Goal: Task Accomplishment & Management: Use online tool/utility

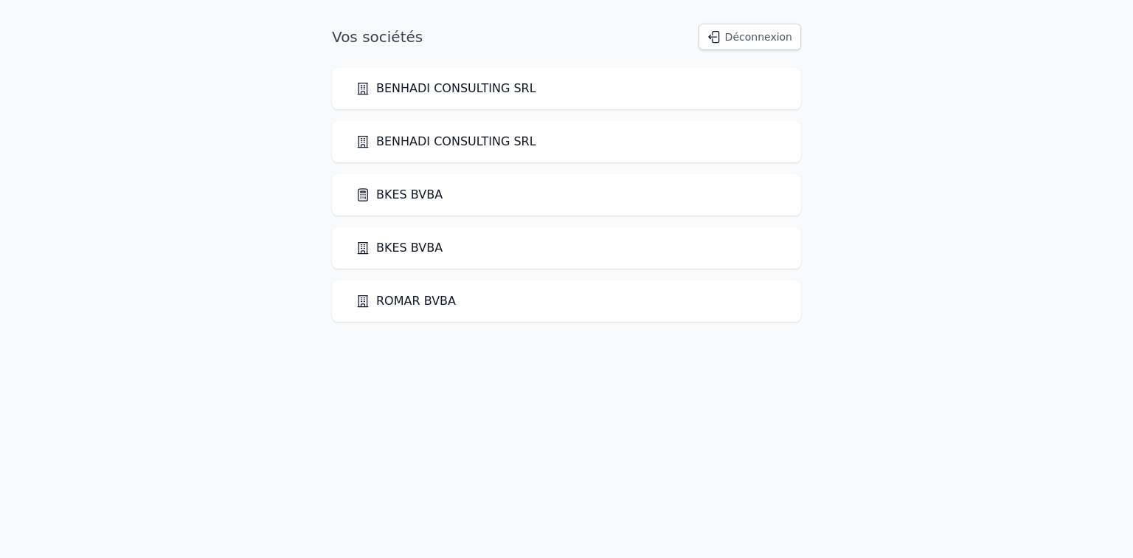
click at [415, 186] on link "BKES BVBA" at bounding box center [399, 195] width 87 height 18
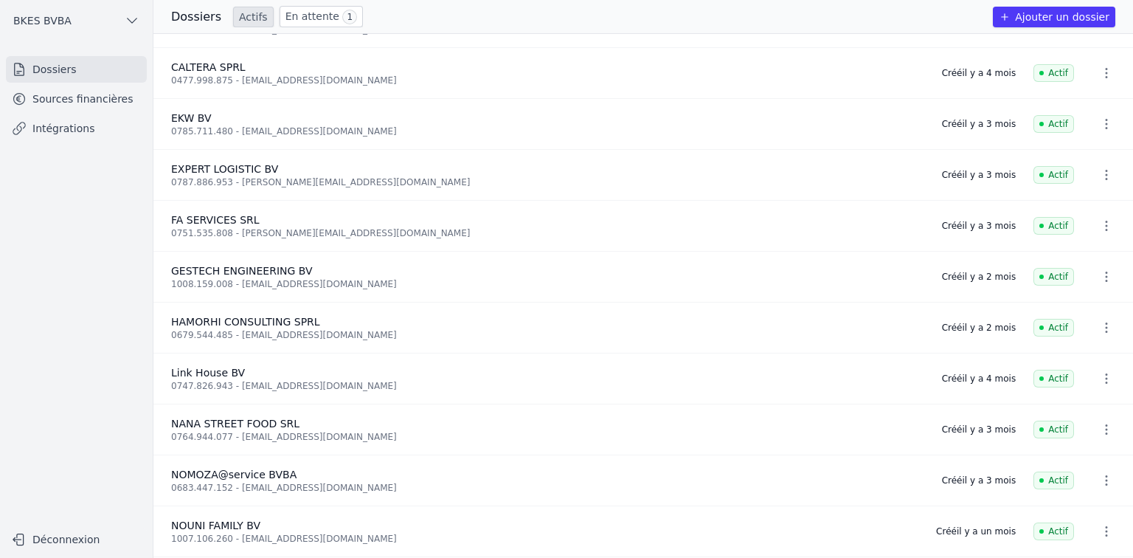
scroll to position [852, 0]
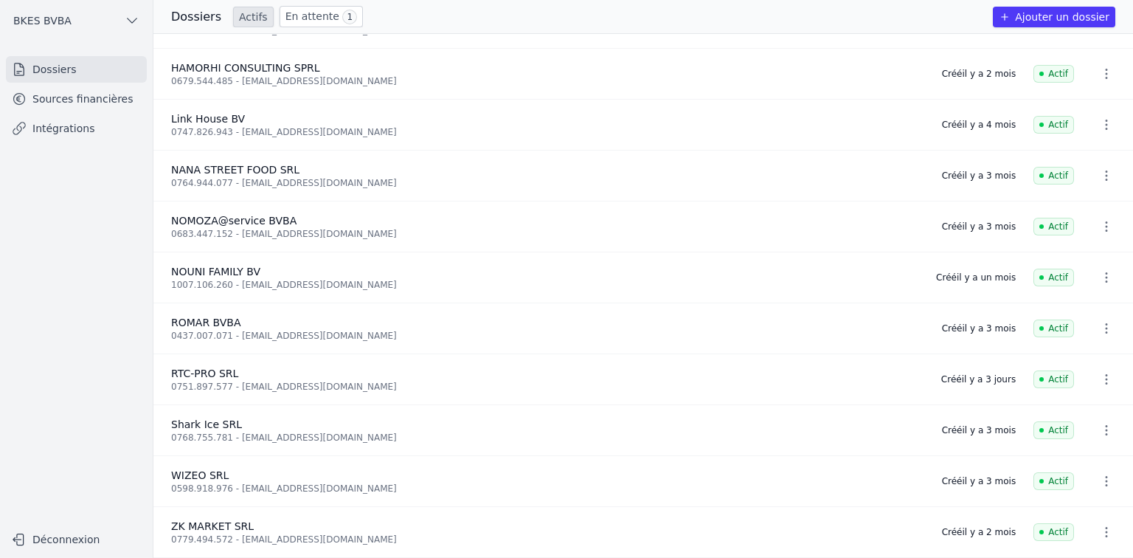
click at [100, 94] on link "Sources financières" at bounding box center [76, 99] width 141 height 27
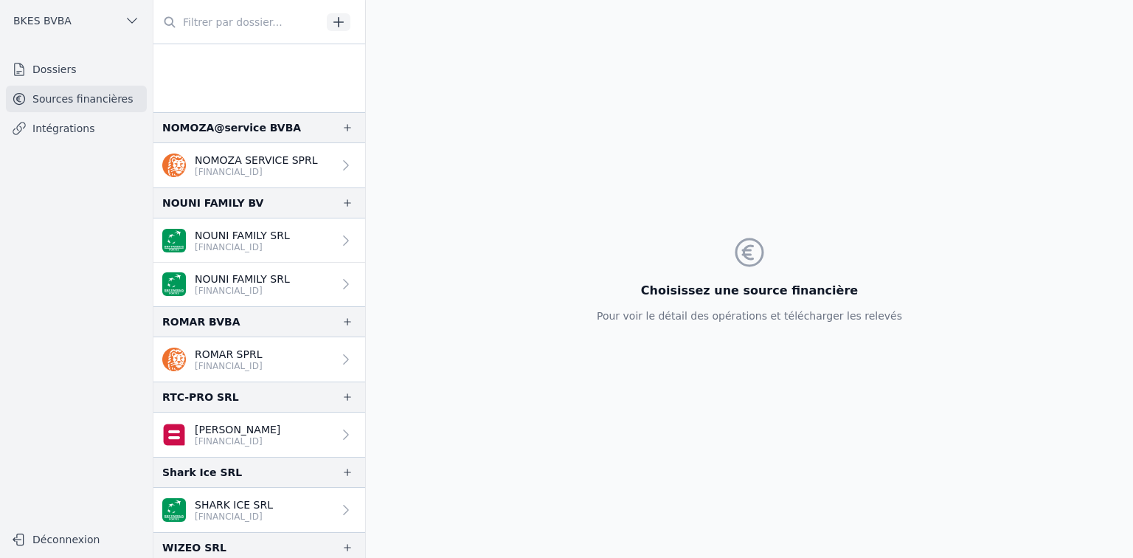
scroll to position [1860, 0]
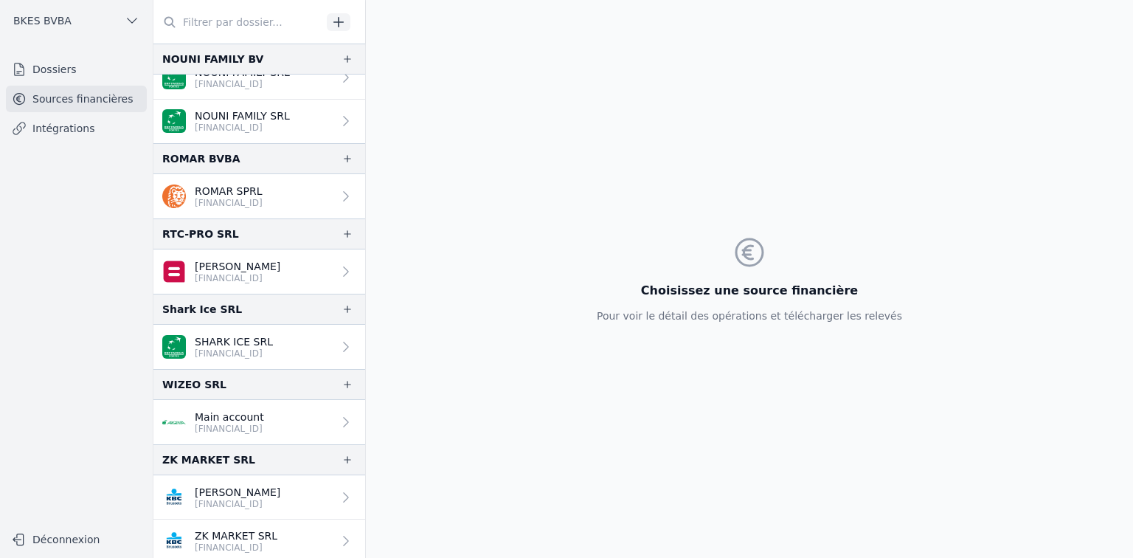
click at [266, 528] on p "ZK MARKET SRL" at bounding box center [236, 535] width 83 height 15
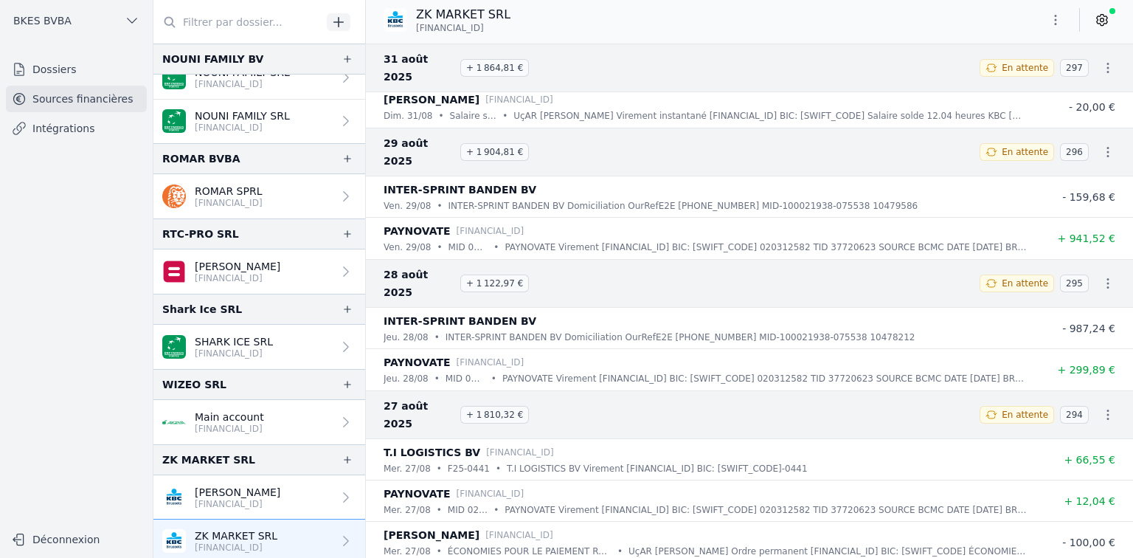
scroll to position [2793, 0]
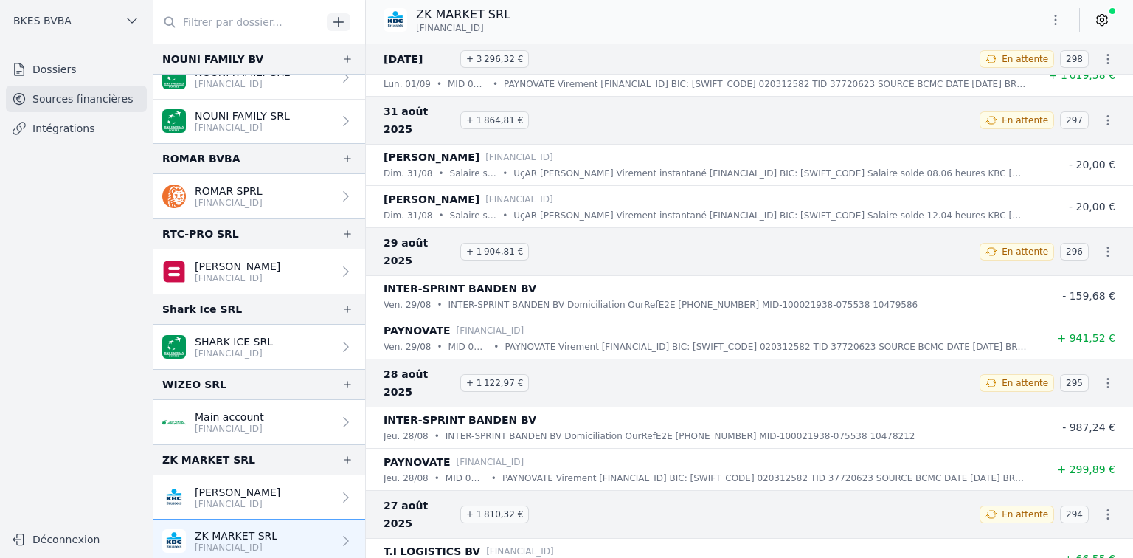
click at [1059, 24] on icon "button" at bounding box center [1055, 20] width 15 height 15
click at [1012, 74] on button "Exporter" at bounding box center [1020, 78] width 106 height 27
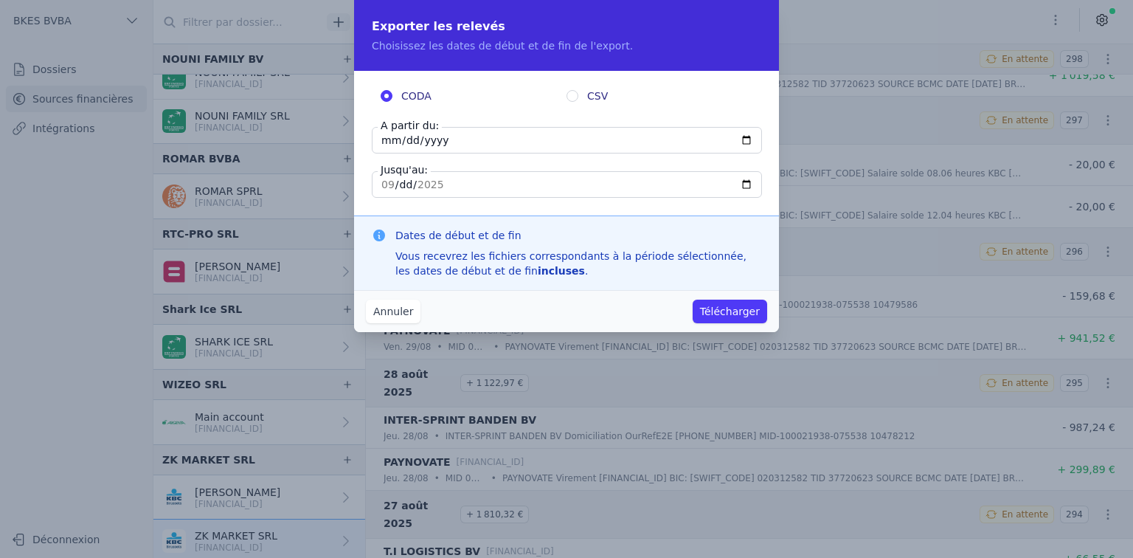
click at [389, 139] on input "[DATE]" at bounding box center [567, 140] width 390 height 27
type input "[DATE]"
click at [387, 185] on input "[DATE]" at bounding box center [567, 184] width 390 height 27
type input "[DATE]"
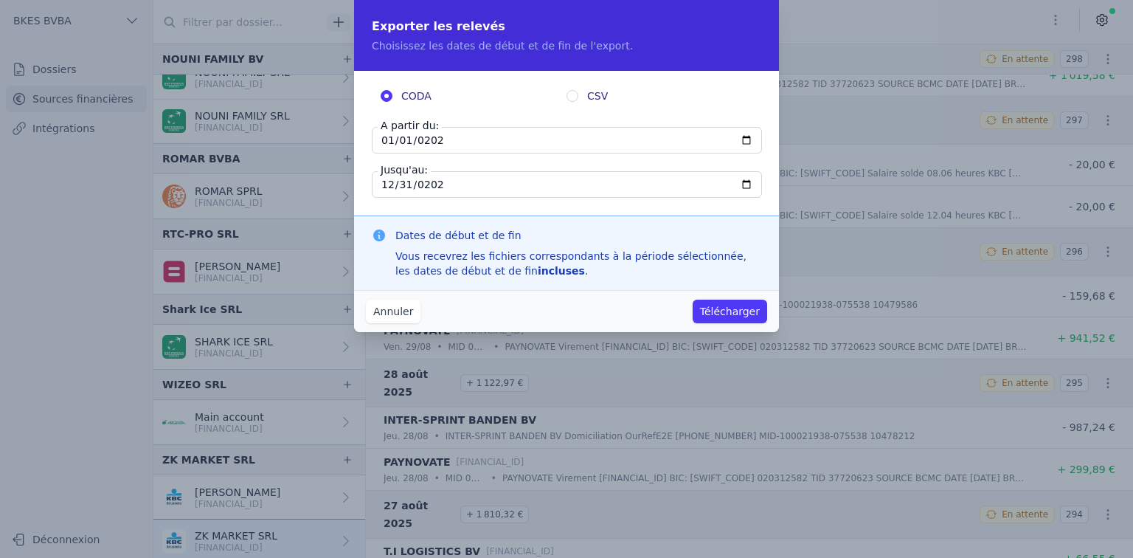
type input "[DATE]"
click at [724, 313] on button "Télécharger" at bounding box center [730, 312] width 75 height 24
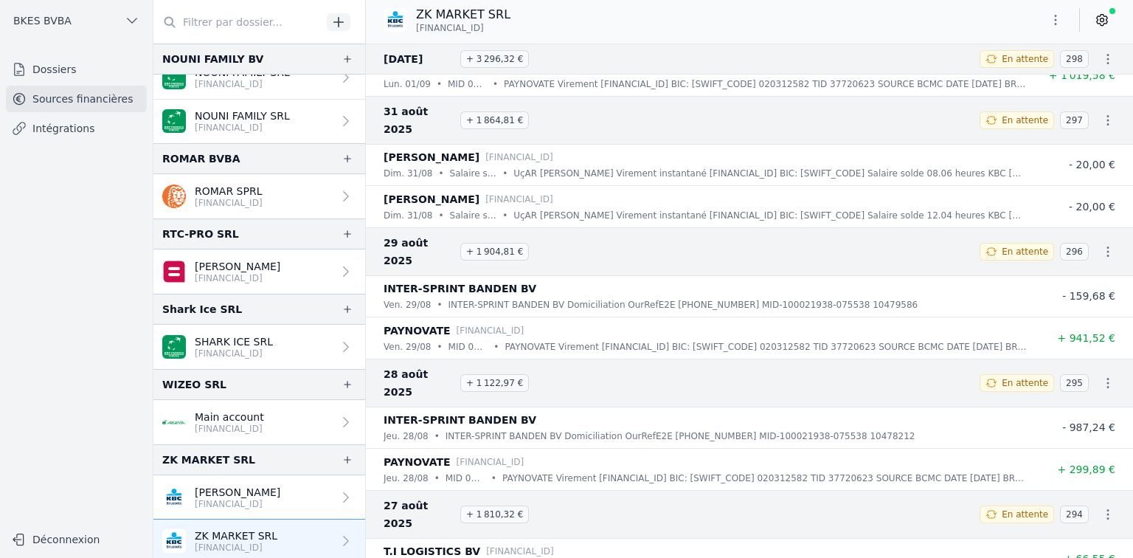
click at [1062, 18] on icon "button" at bounding box center [1055, 20] width 15 height 15
click at [345, 454] on div at bounding box center [566, 279] width 1133 height 558
click at [342, 454] on icon "button" at bounding box center [348, 460] width 12 height 12
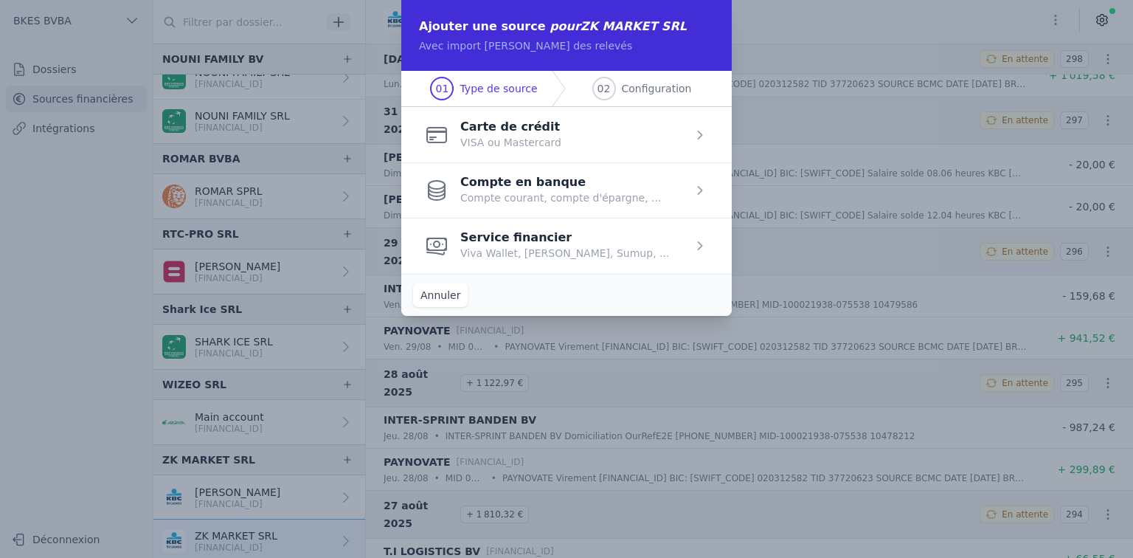
click at [498, 187] on span "button" at bounding box center [566, 189] width 330 height 55
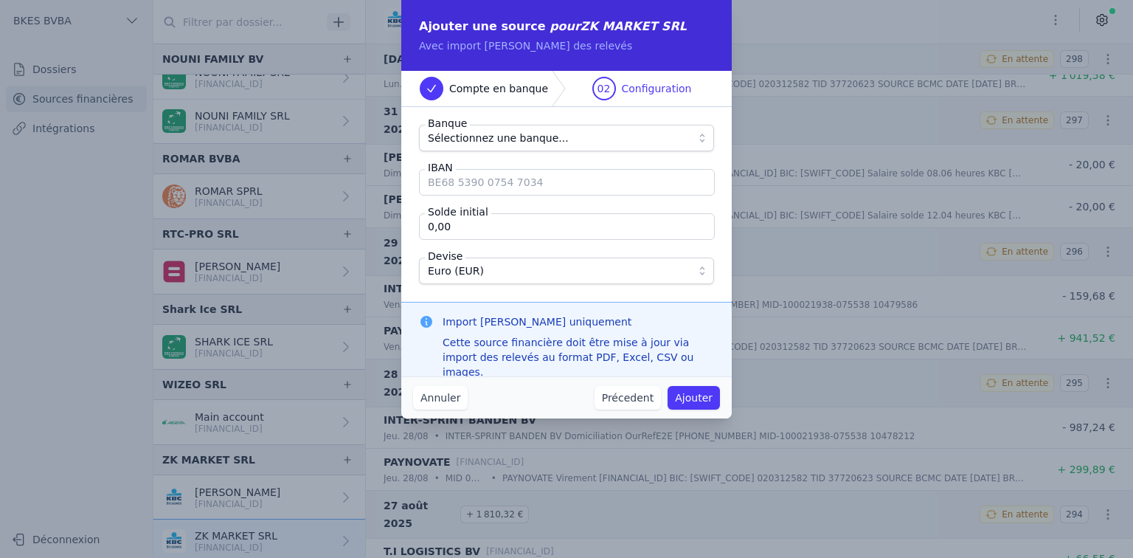
click at [519, 133] on span "Sélectionnez une banque..." at bounding box center [498, 138] width 141 height 18
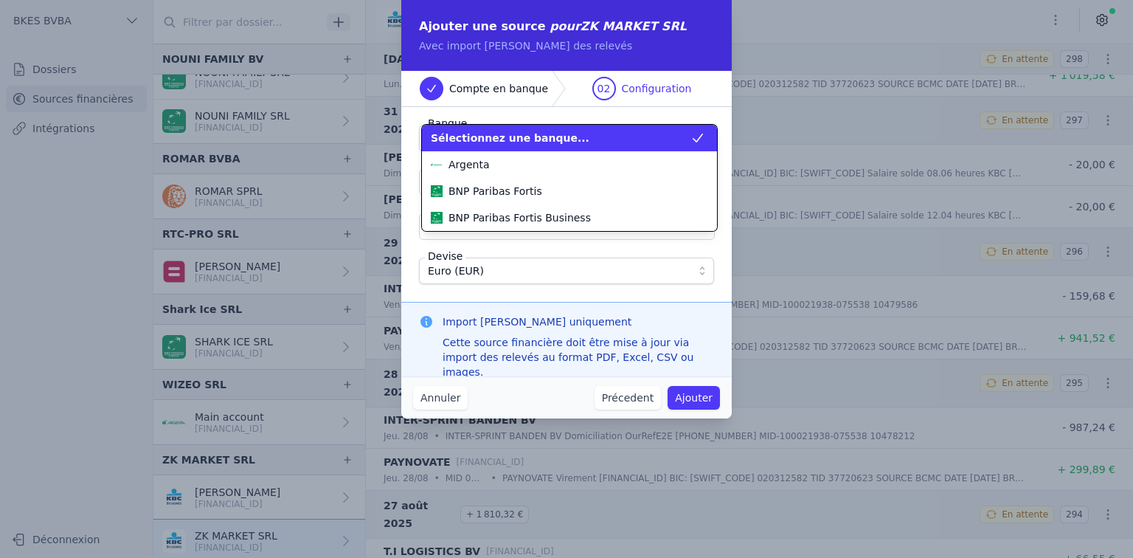
click at [519, 133] on span "Sélectionnez une banque..." at bounding box center [510, 138] width 159 height 15
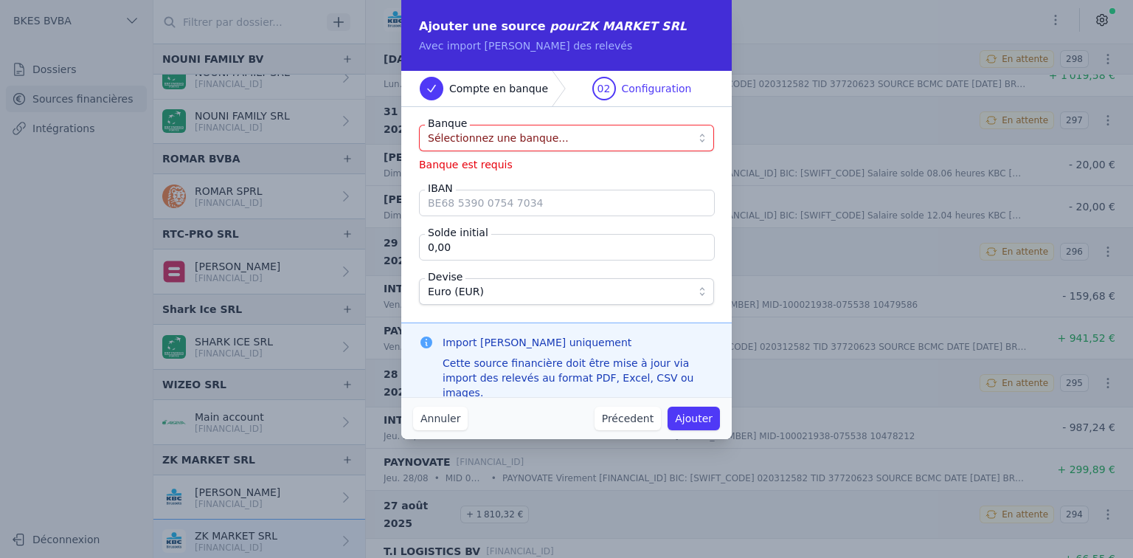
click at [499, 203] on input "IBAN" at bounding box center [567, 203] width 296 height 27
click at [545, 141] on span "Sélectionnez une banque..." at bounding box center [498, 138] width 141 height 18
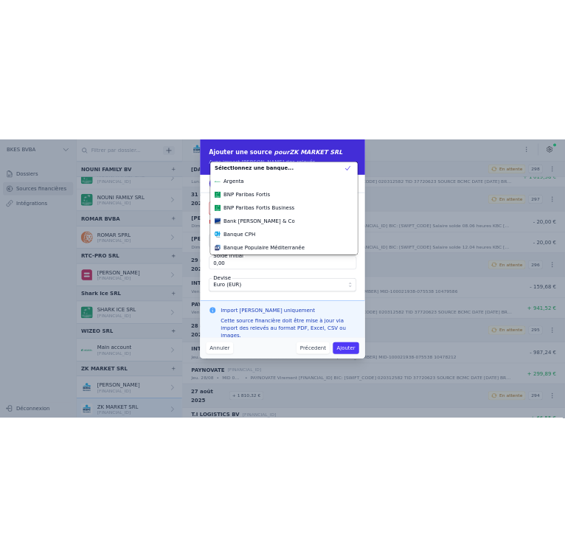
scroll to position [478, 0]
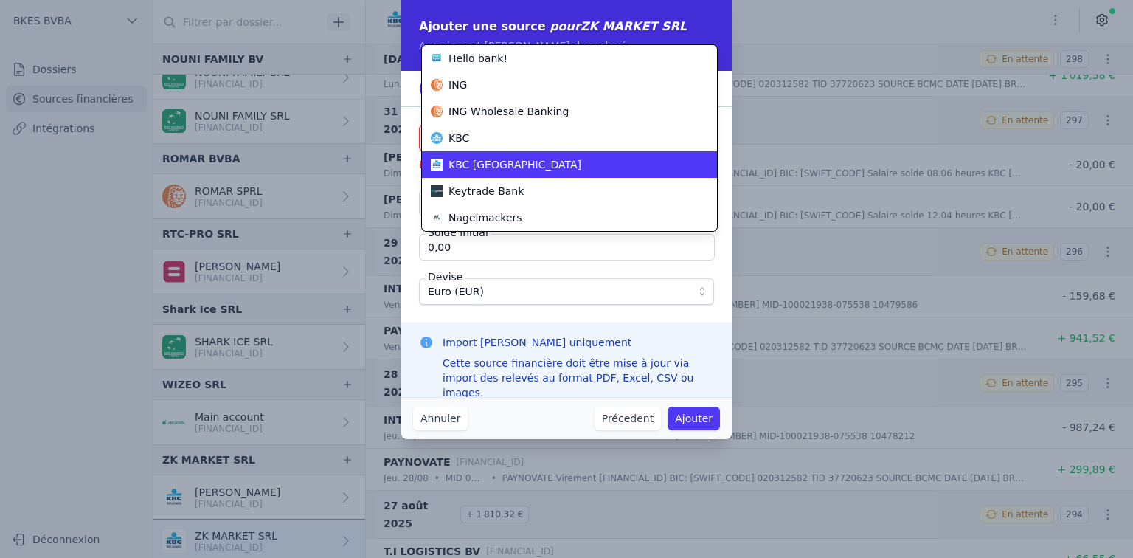
click at [519, 159] on div "KBC [GEOGRAPHIC_DATA]" at bounding box center [561, 164] width 260 height 15
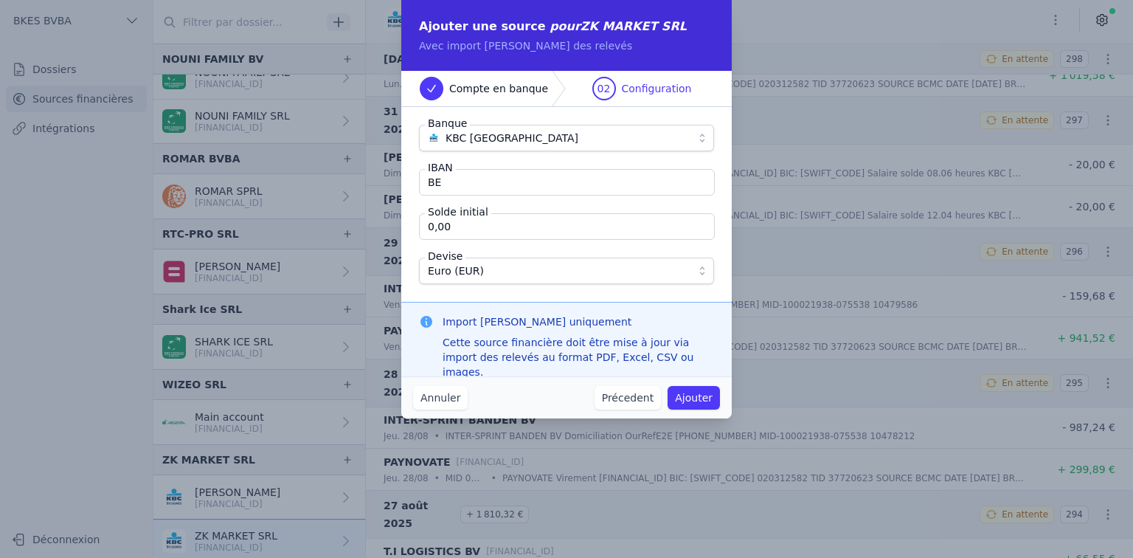
click at [502, 176] on input "BE" at bounding box center [567, 182] width 296 height 27
drag, startPoint x: 513, startPoint y: 183, endPoint x: 455, endPoint y: 183, distance: 57.5
click at [455, 183] on input "BE" at bounding box center [567, 182] width 296 height 27
click at [443, 181] on input "BE" at bounding box center [567, 182] width 296 height 27
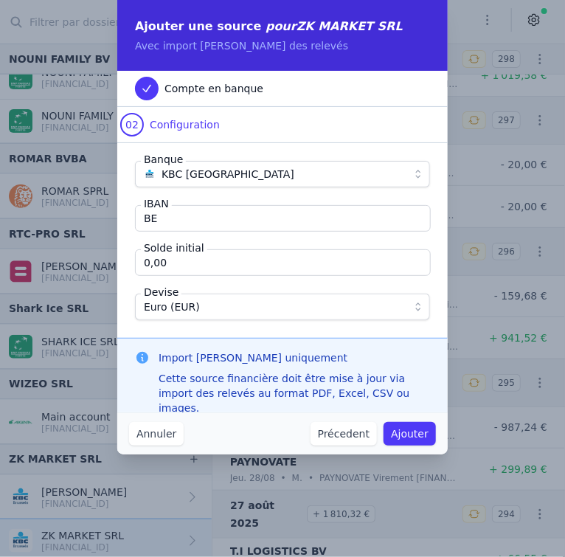
click at [167, 219] on input "BE" at bounding box center [283, 218] width 296 height 27
type input "[FINANCIAL_ID]"
click at [406, 428] on button "Ajouter" at bounding box center [410, 434] width 52 height 24
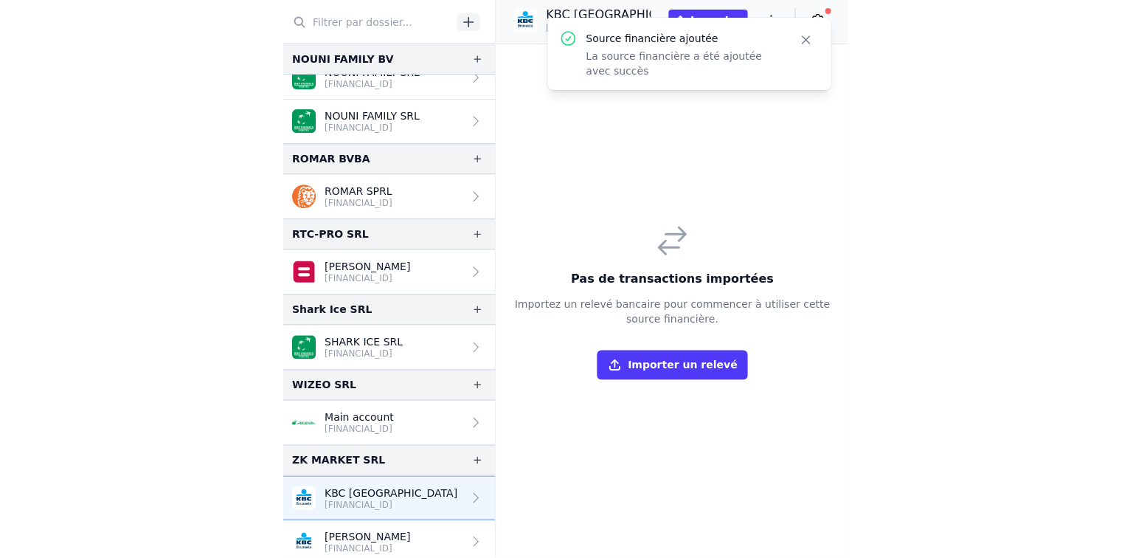
scroll to position [1904, 0]
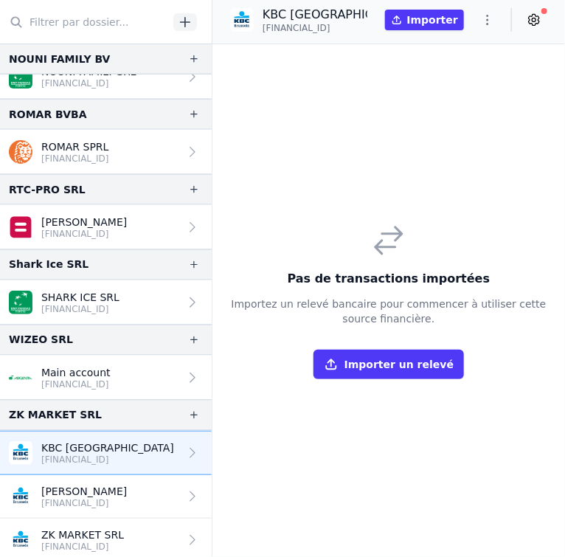
click at [97, 446] on p "KBC [GEOGRAPHIC_DATA]" at bounding box center [107, 447] width 133 height 15
click at [379, 352] on button "Importer un relevé" at bounding box center [389, 365] width 150 height 30
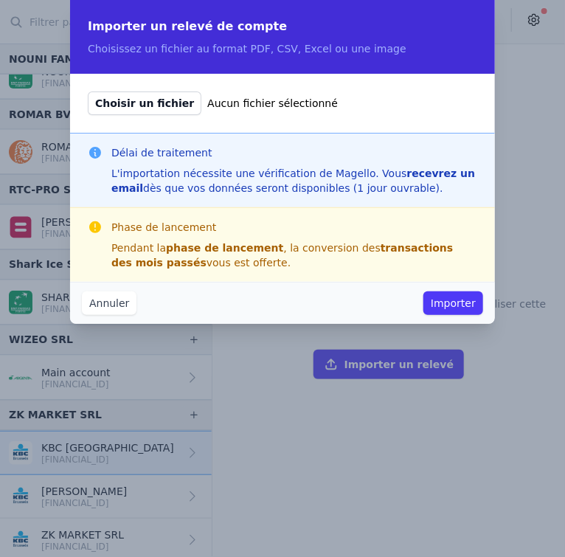
click at [156, 97] on span "Choisir un fichier" at bounding box center [145, 103] width 114 height 24
click at [88, 91] on input "Choisir un fichier Aucun fichier sélectionné" at bounding box center [87, 91] width 1 height 1
type input "C:\fakepath\export_[FINANCIAL_ID]_20250923_1510.csv"
click at [445, 298] on button "Importer" at bounding box center [453, 303] width 60 height 24
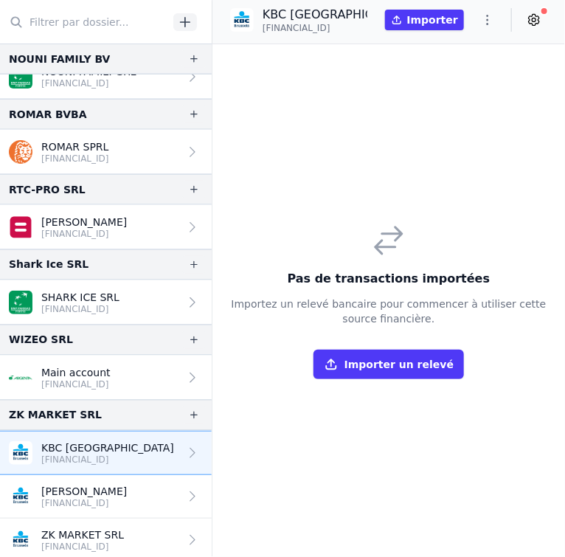
click at [93, 443] on p "KBC [GEOGRAPHIC_DATA]" at bounding box center [107, 447] width 133 height 15
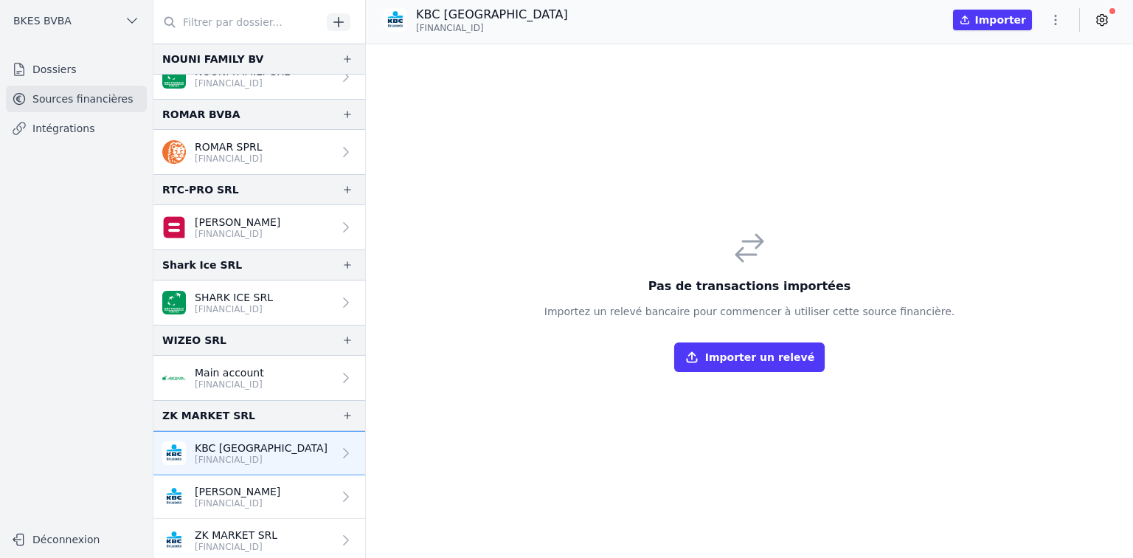
scroll to position [1903, 0]
click at [260, 454] on p "[FINANCIAL_ID]" at bounding box center [261, 460] width 133 height 12
click at [1002, 17] on button "Importer" at bounding box center [992, 20] width 79 height 21
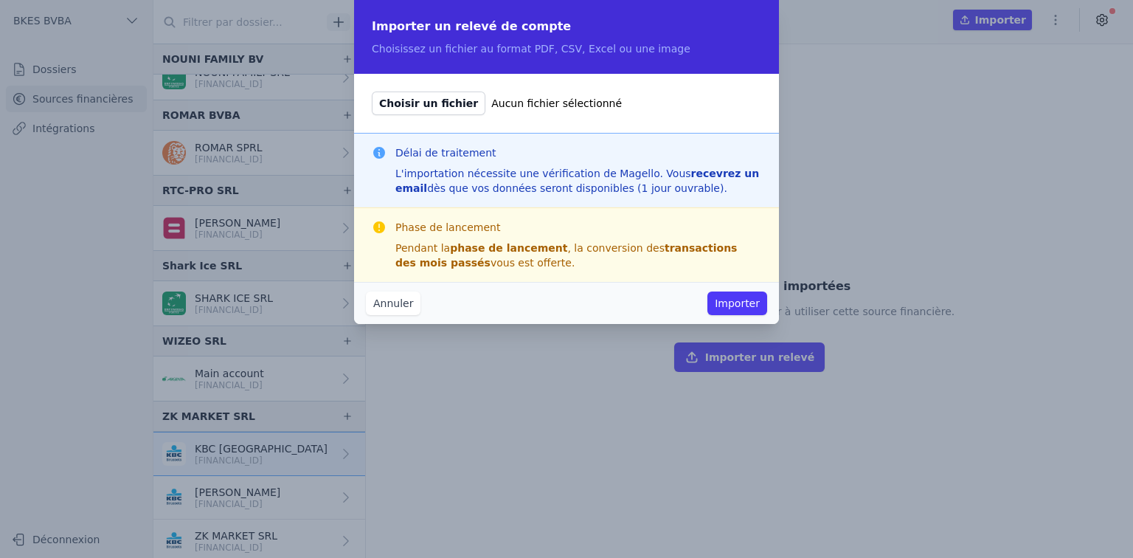
click at [396, 105] on span "Choisir un fichier" at bounding box center [429, 103] width 114 height 24
click at [372, 91] on input "Choisir un fichier Aucun fichier sélectionné" at bounding box center [371, 91] width 1 height 1
type input "C:\fakepath\export_[FINANCIAL_ID]_20250923_1510.csv"
click at [735, 296] on button "Importer" at bounding box center [737, 303] width 60 height 24
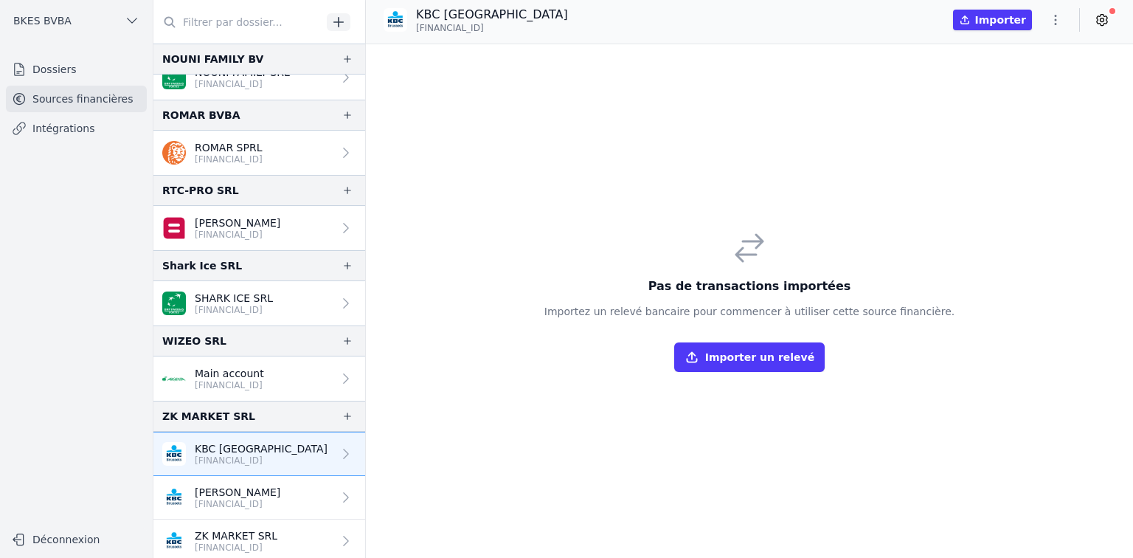
drag, startPoint x: 205, startPoint y: 438, endPoint x: 208, endPoint y: 451, distance: 12.9
click at [206, 441] on p "KBC [GEOGRAPHIC_DATA]" at bounding box center [261, 448] width 133 height 15
click at [207, 489] on p "[PERSON_NAME]" at bounding box center [238, 492] width 86 height 15
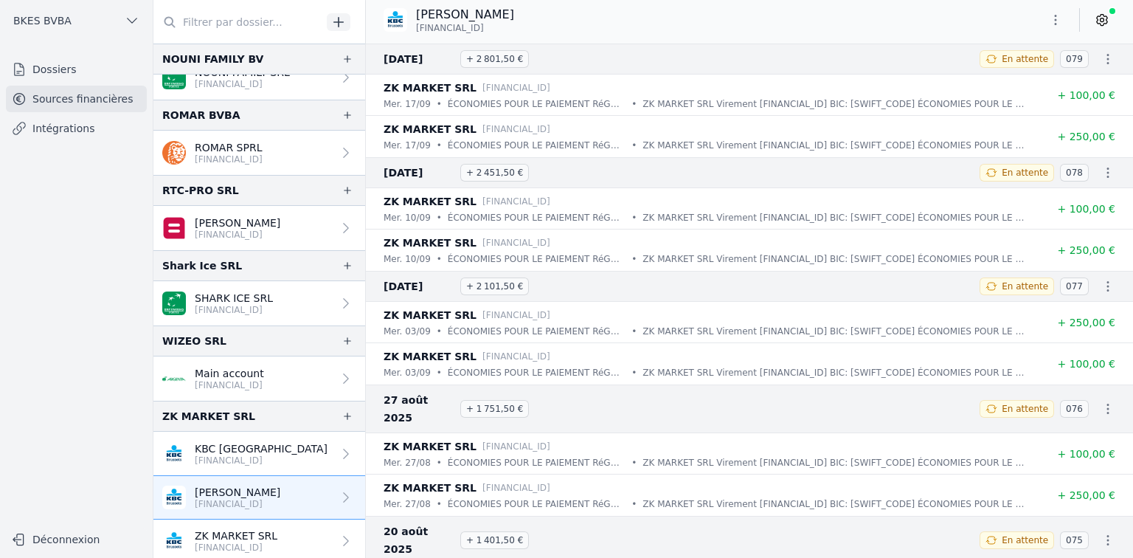
click at [225, 454] on p "[FINANCIAL_ID]" at bounding box center [261, 460] width 133 height 12
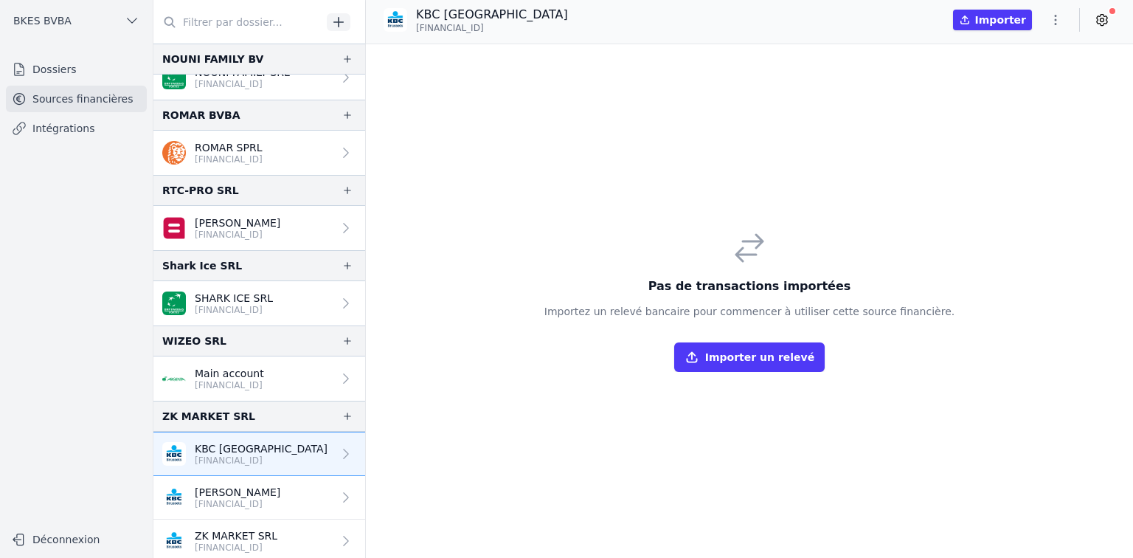
click at [80, 128] on link "Intégrations" at bounding box center [76, 128] width 141 height 27
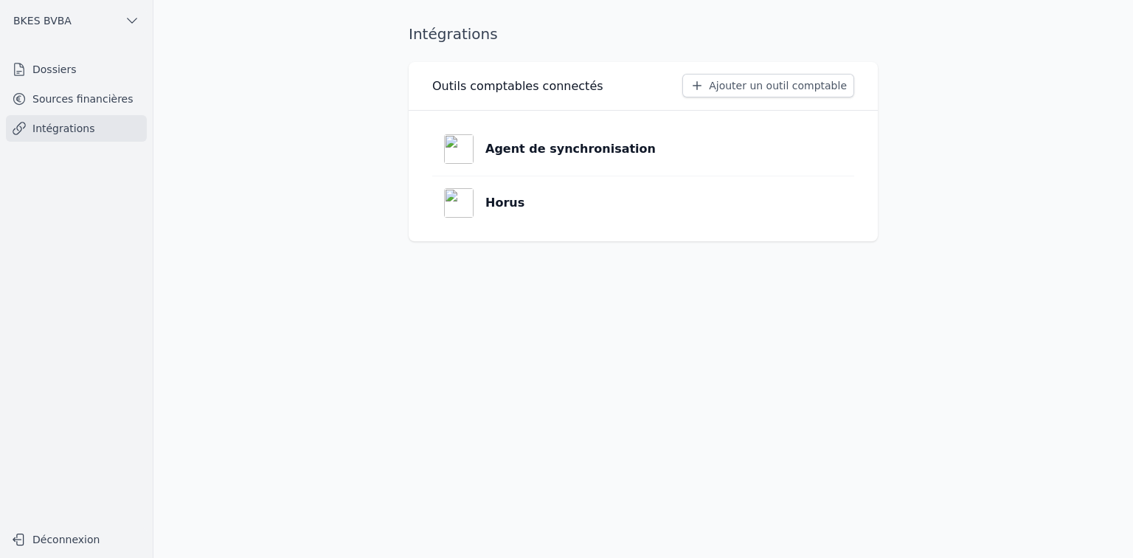
click at [77, 103] on link "Sources financières" at bounding box center [76, 99] width 141 height 27
